Goal: Find contact information: Find contact information

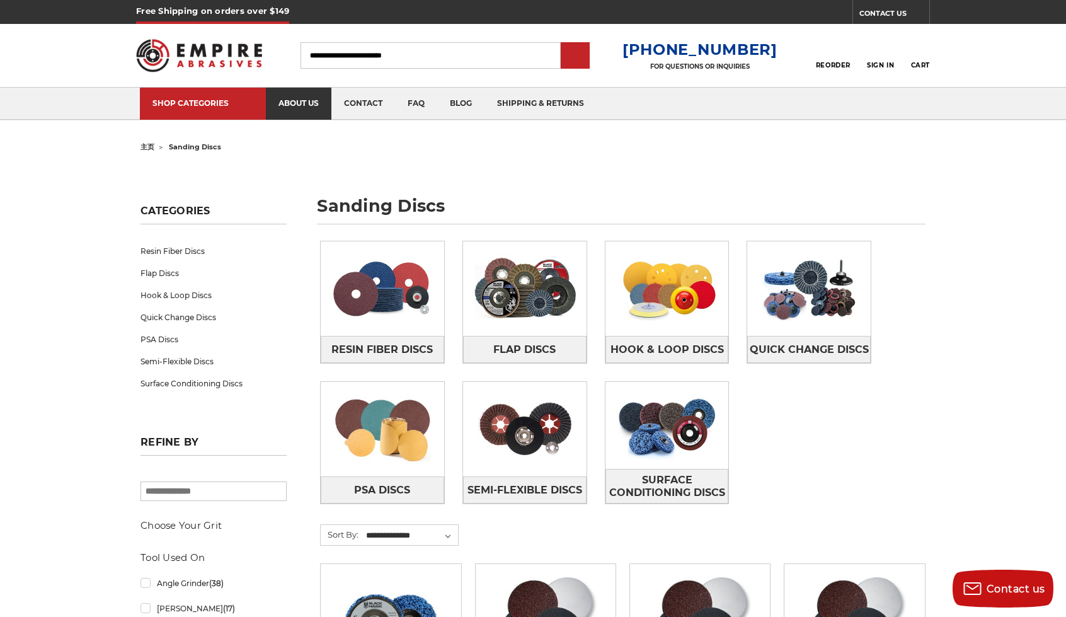
click at [289, 106] on link "about us" at bounding box center [299, 104] width 66 height 32
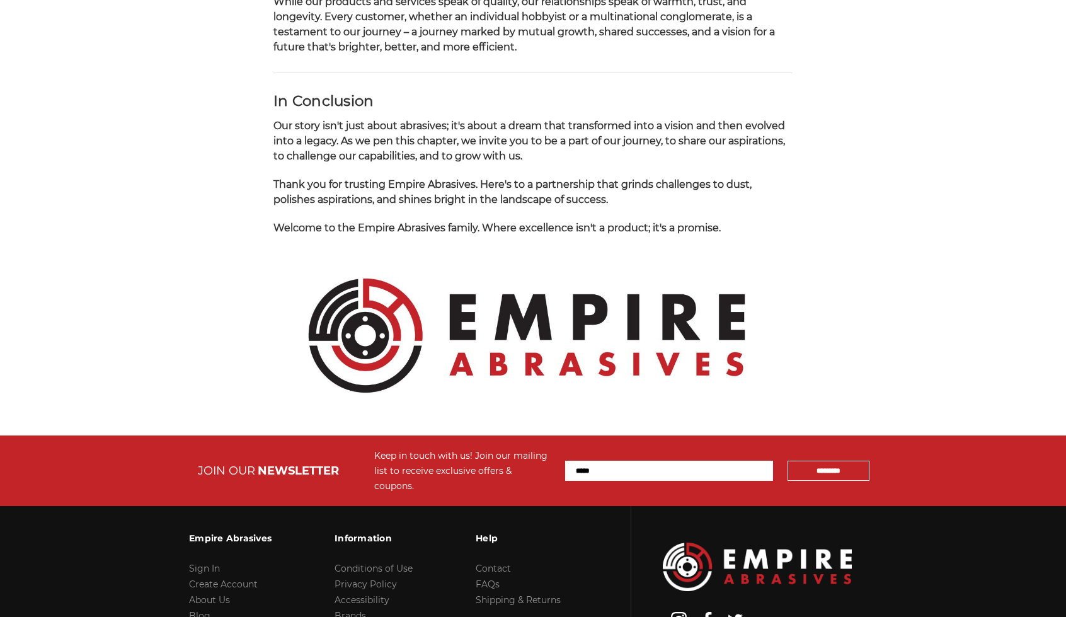
scroll to position [1188, 0]
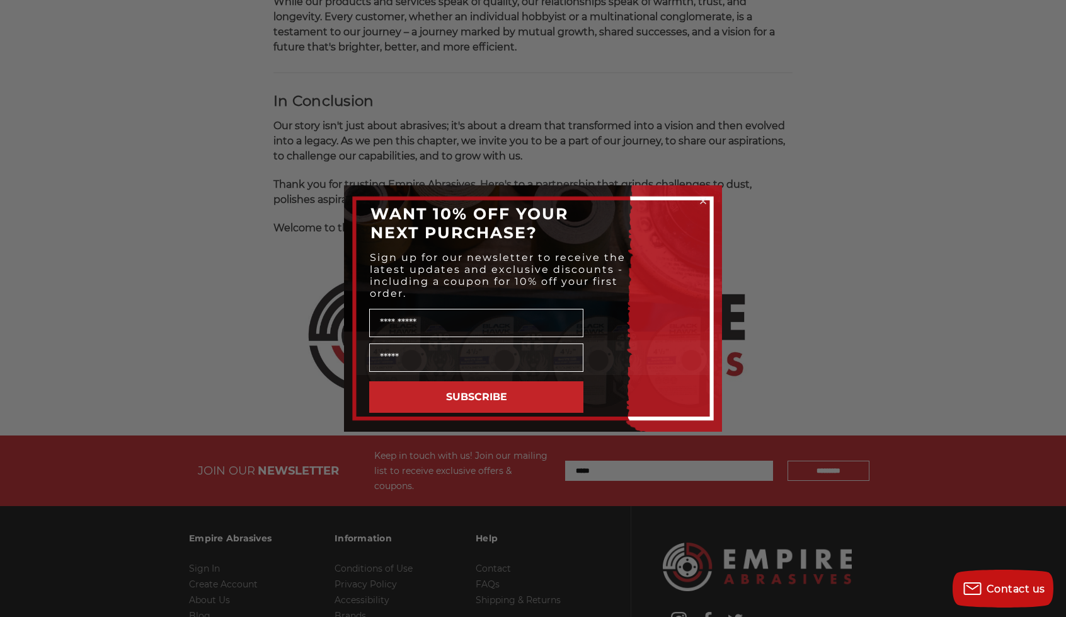
click at [704, 203] on circle "Close dialog" at bounding box center [703, 201] width 12 height 12
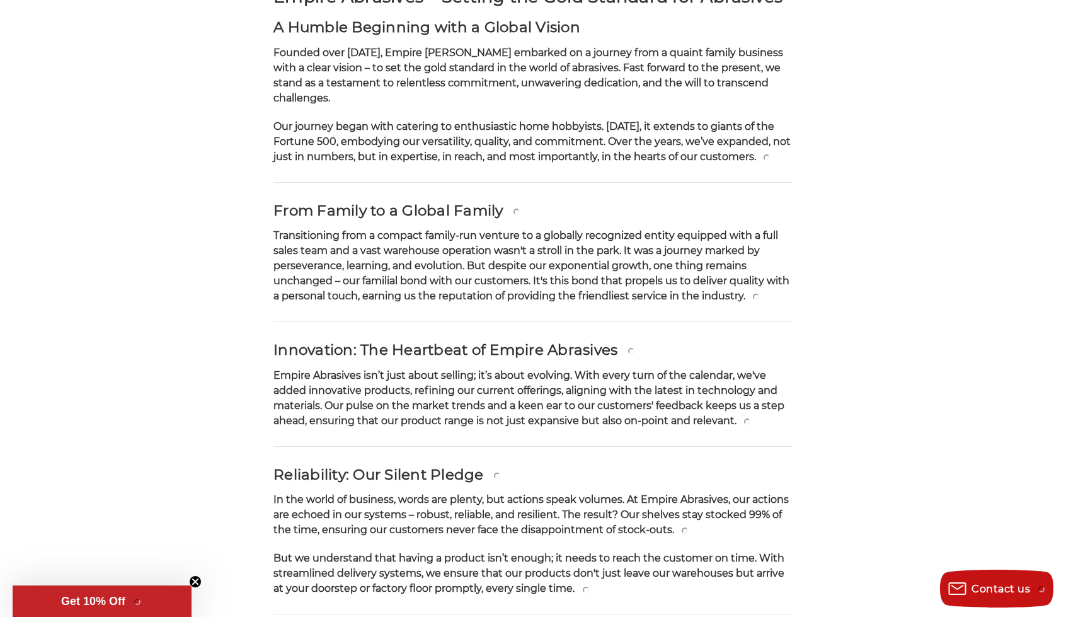
scroll to position [0, 0]
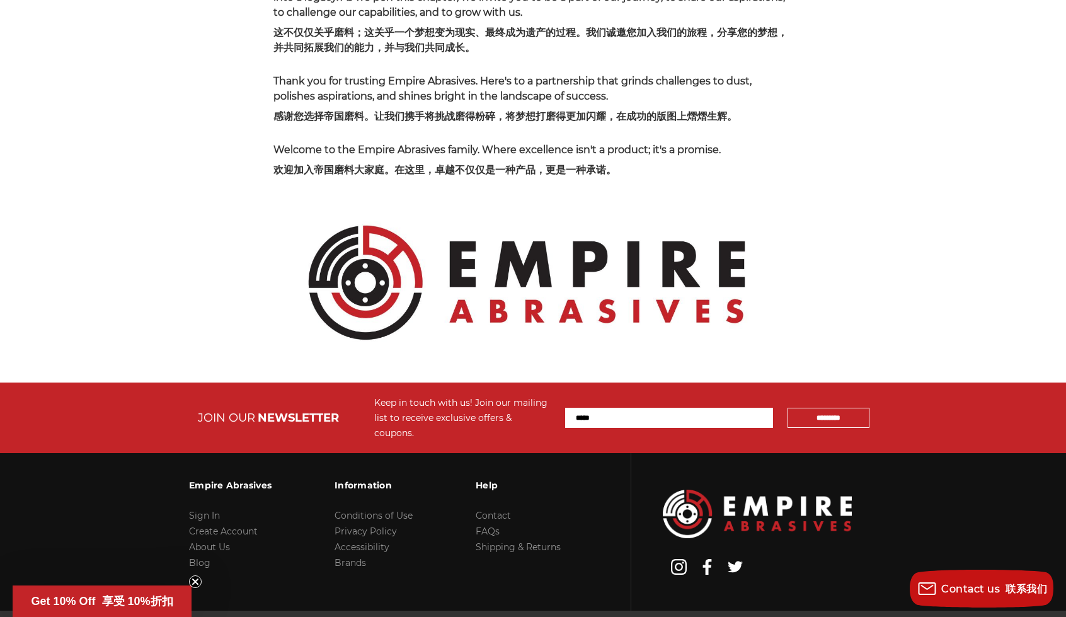
scroll to position [2072, 0]
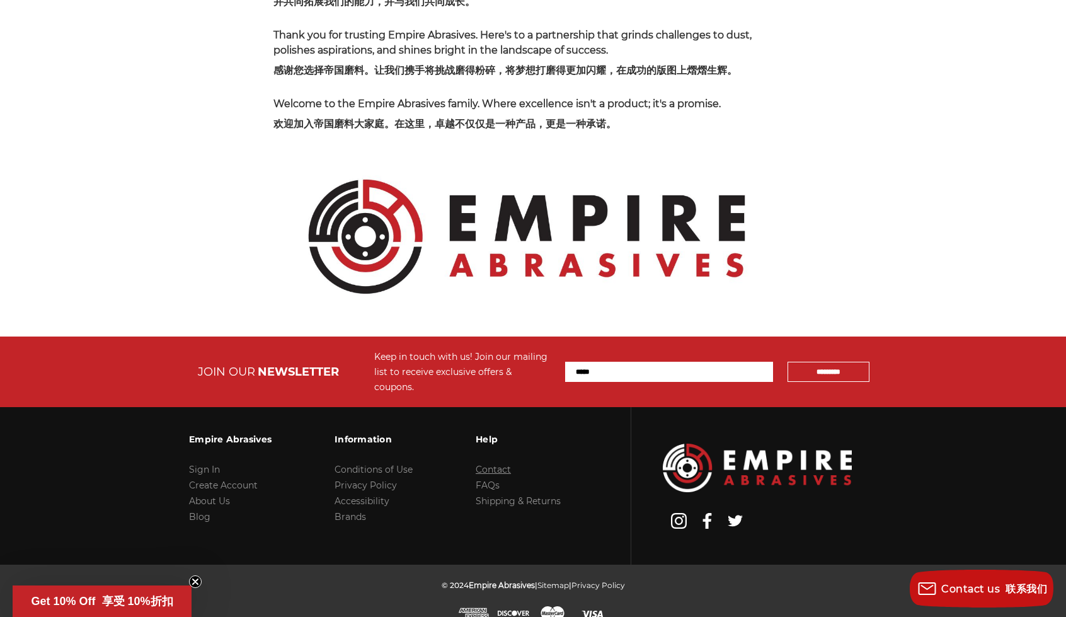
click at [501, 464] on link "Contact" at bounding box center [493, 469] width 35 height 11
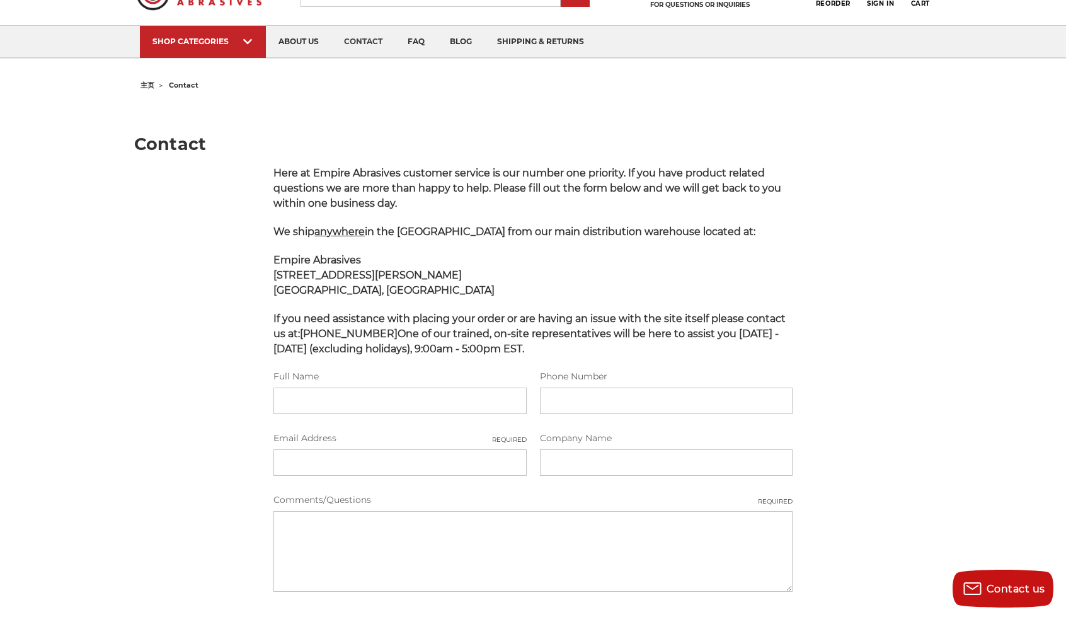
scroll to position [63, 0]
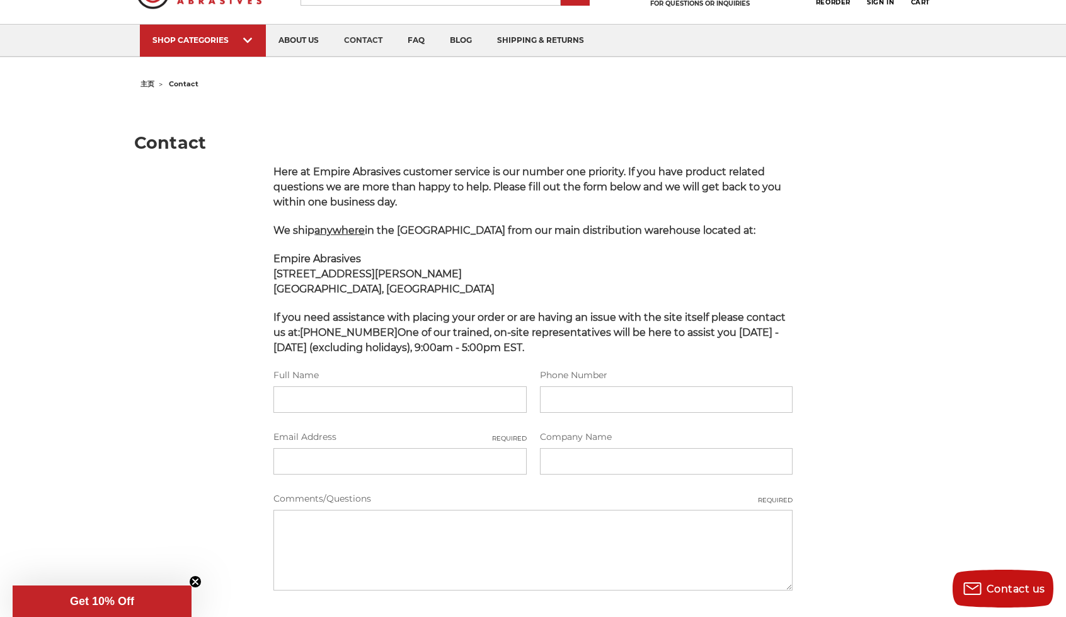
click at [135, 177] on main "Contact Here at Empire Abrasives customer service is our number one priority. I…" at bounding box center [533, 408] width 798 height 630
click at [199, 222] on main "Contact Here at Empire Abrasives customer service is our number one priority. I…" at bounding box center [533, 408] width 798 height 630
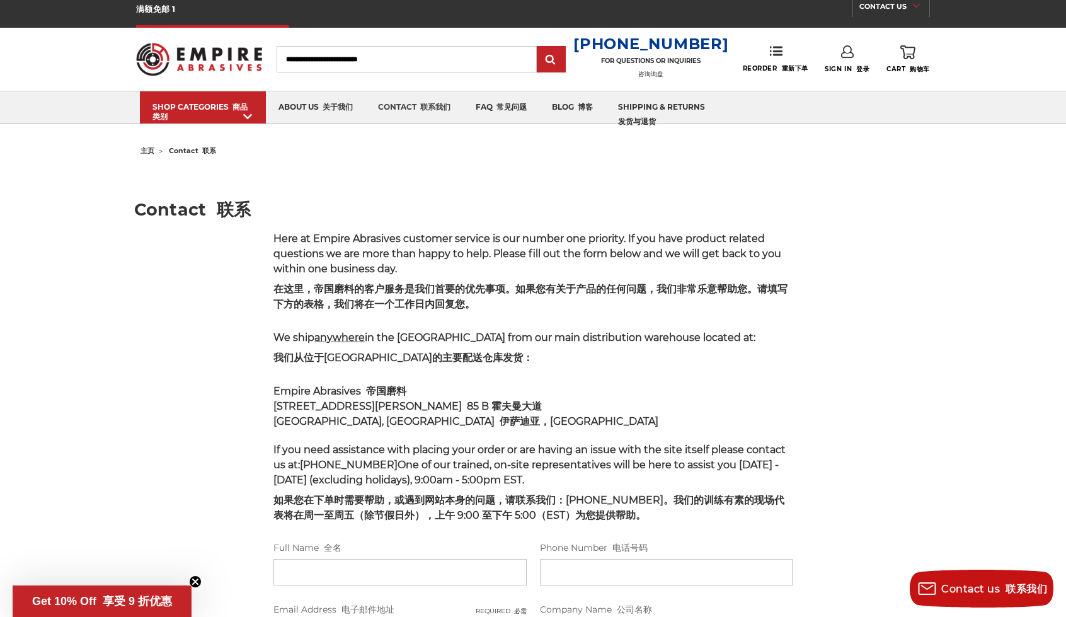
scroll to position [0, 0]
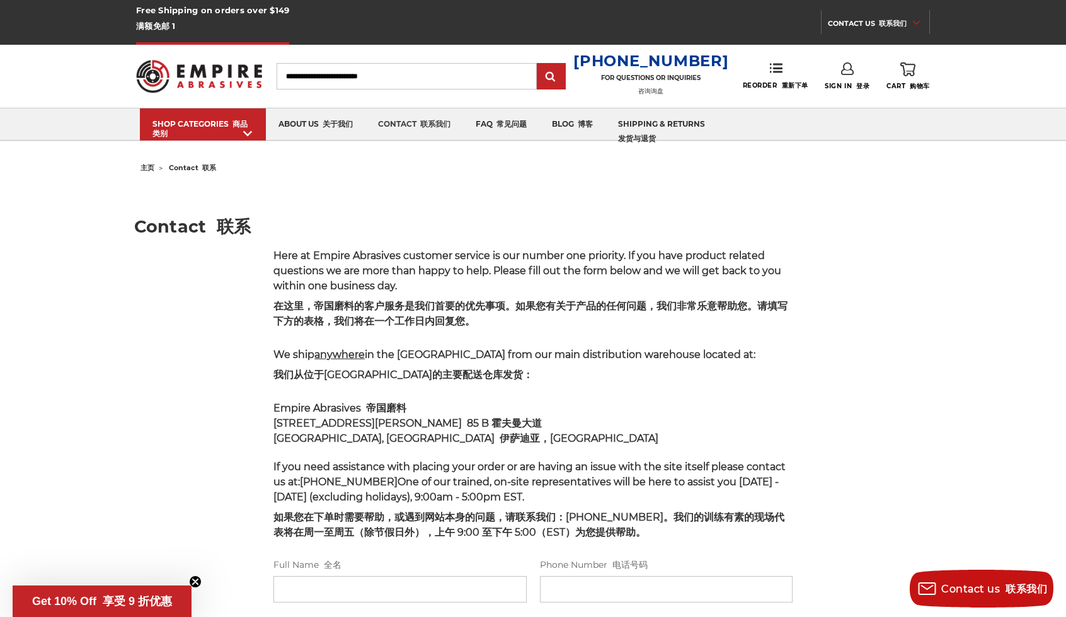
click at [151, 169] on span "主页" at bounding box center [147, 167] width 14 height 9
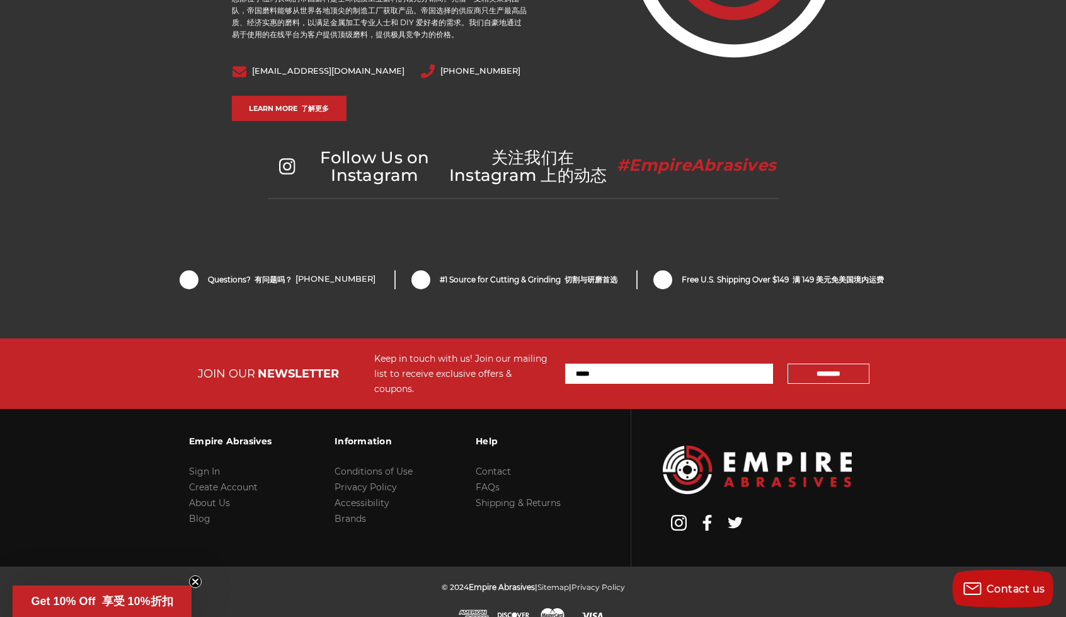
scroll to position [3004, 0]
click at [906, 156] on div "Follow Us on Instagram 关注我们在 Instagram 上的动态 #EmpireAbrasives" at bounding box center [533, 185] width 1066 height 72
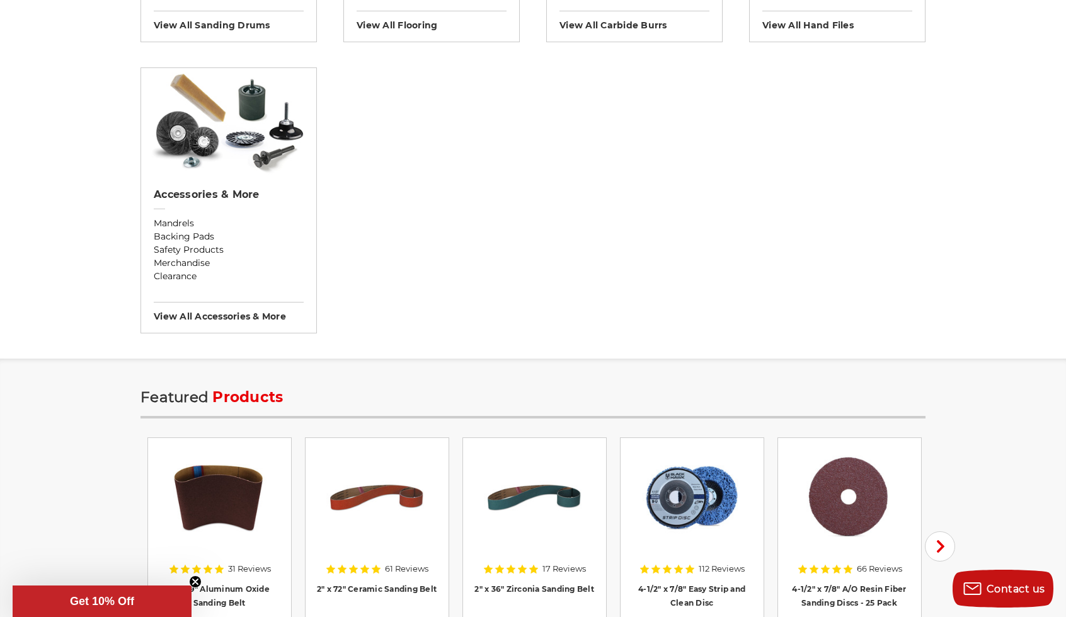
scroll to position [2600, 0]
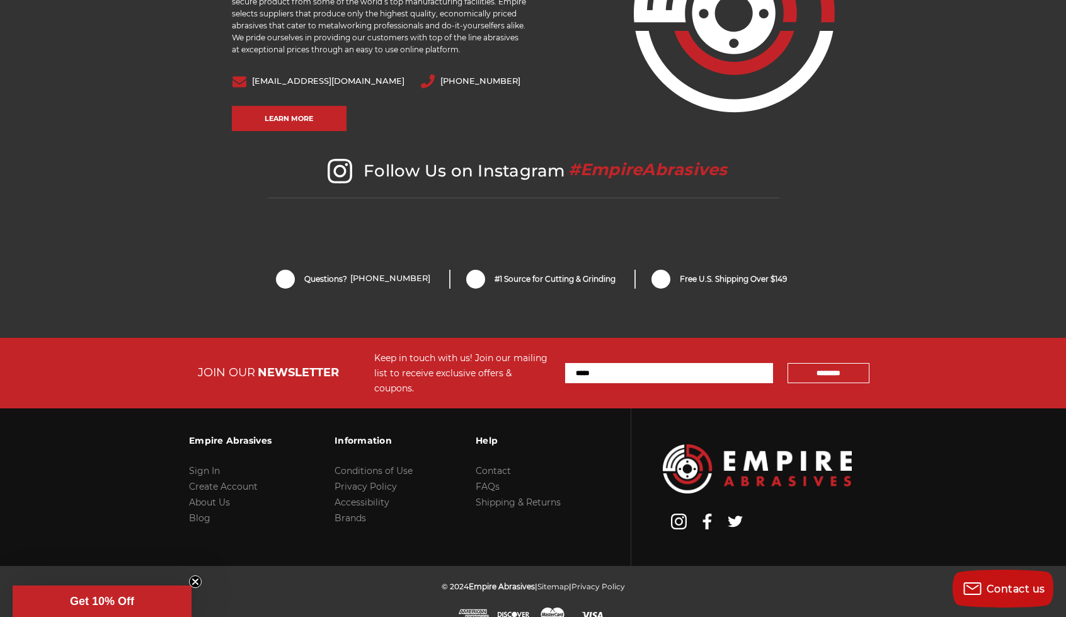
drag, startPoint x: 954, startPoint y: 403, endPoint x: 988, endPoint y: 407, distance: 34.9
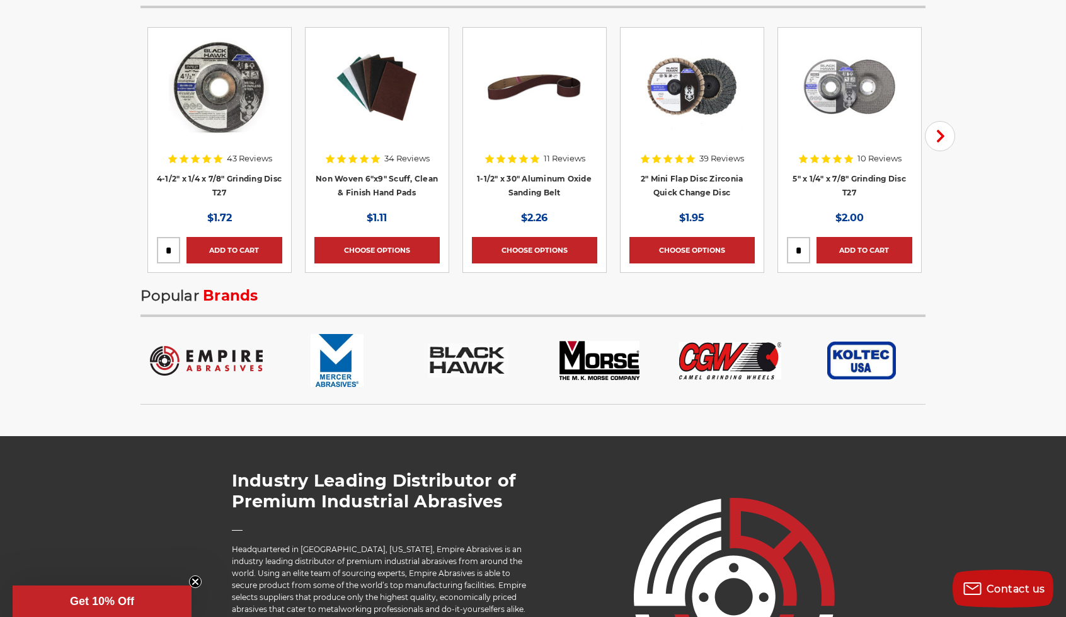
scroll to position [1781, 0]
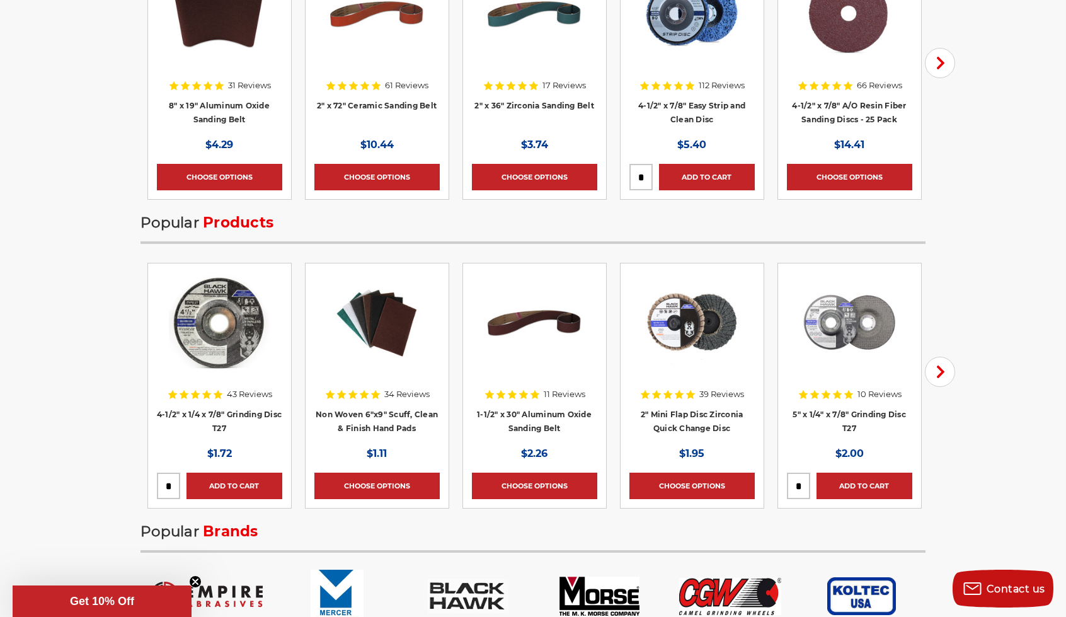
drag, startPoint x: 723, startPoint y: 156, endPoint x: 782, endPoint y: 617, distance: 464.3
